Goal: Transaction & Acquisition: Purchase product/service

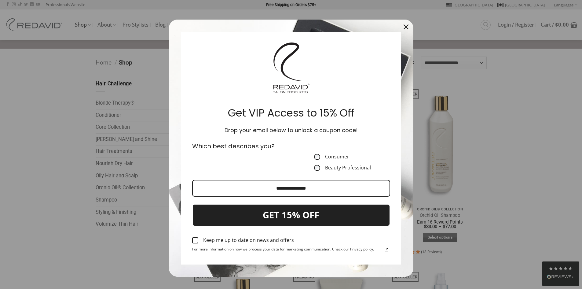
click at [405, 24] on div "Close" at bounding box center [406, 27] width 10 height 10
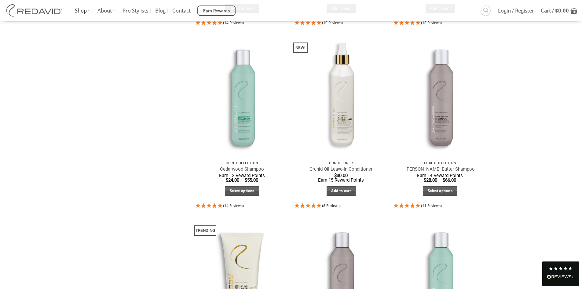
scroll to position [459, 0]
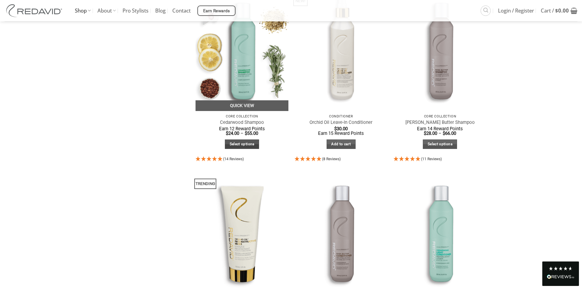
click at [240, 145] on link "Select options" at bounding box center [242, 143] width 34 height 9
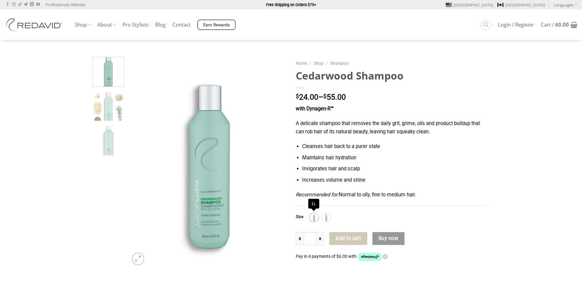
click at [315, 217] on img at bounding box center [314, 217] width 8 height 8
